Goal: Task Accomplishment & Management: Use online tool/utility

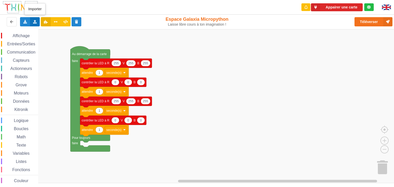
click at [34, 21] on icon at bounding box center [35, 21] width 4 height 3
click at [47, 29] on div "Importer un assemblage de blocs" at bounding box center [67, 31] width 68 height 9
click at [36, 23] on icon at bounding box center [35, 21] width 4 height 3
click at [39, 39] on icon at bounding box center [39, 41] width 4 height 4
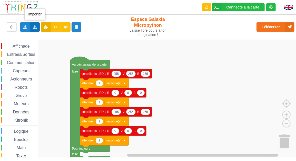
click at [36, 28] on icon at bounding box center [35, 26] width 4 height 3
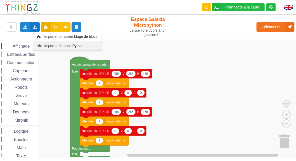
click at [46, 45] on span "Importer du code Python" at bounding box center [63, 46] width 39 height 4
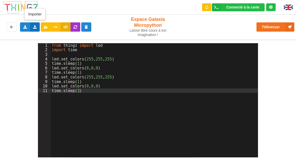
click at [33, 25] on icon at bounding box center [35, 26] width 4 height 3
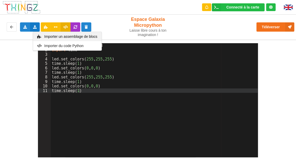
click at [40, 36] on icon at bounding box center [39, 37] width 4 height 4
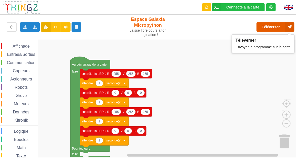
click at [265, 27] on button "Téléverser" at bounding box center [275, 26] width 38 height 9
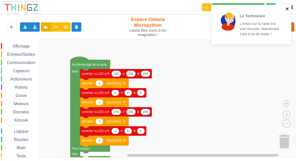
click at [286, 9] on icon "close" at bounding box center [287, 8] width 3 height 3
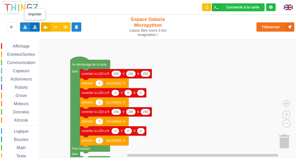
click at [37, 25] on div "Importer un assemblage de blocs Importer du code Python" at bounding box center [35, 26] width 10 height 9
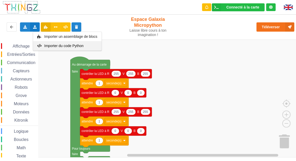
click at [47, 47] on span "Importer du code Python" at bounding box center [63, 46] width 39 height 4
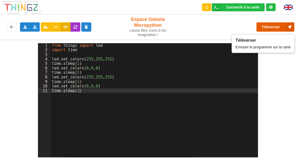
click at [269, 24] on button "Téléverser" at bounding box center [275, 26] width 38 height 9
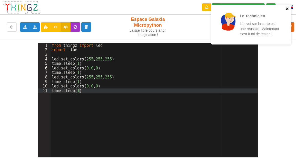
click at [288, 8] on icon "close" at bounding box center [288, 9] width 4 height 4
